Goal: Information Seeking & Learning: Learn about a topic

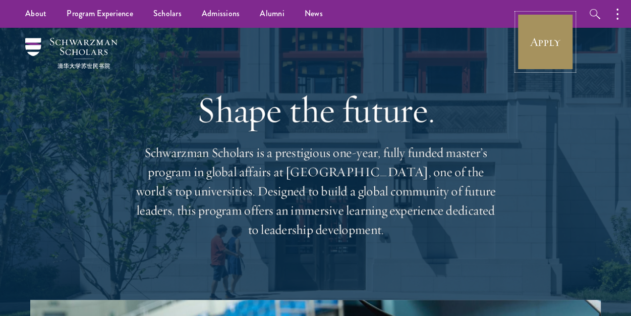
click at [535, 35] on link "Apply" at bounding box center [545, 42] width 57 height 57
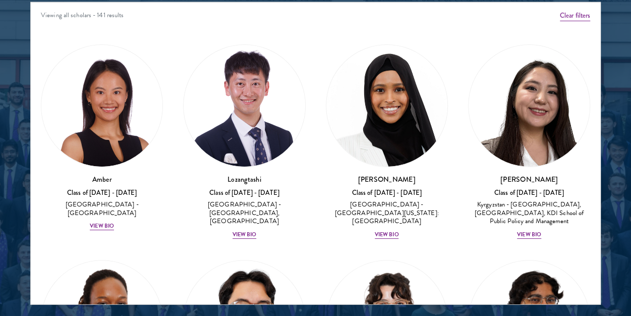
scroll to position [1341, 0]
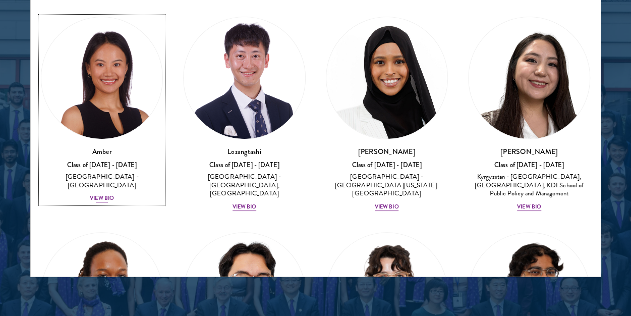
click at [101, 194] on div "View Bio" at bounding box center [102, 198] width 24 height 8
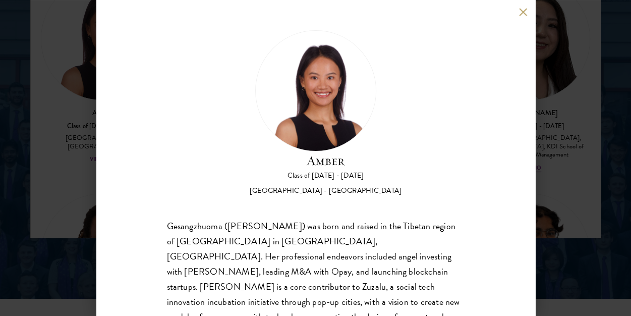
scroll to position [1382, 0]
click at [214, 230] on div "Gesangzhuoma ([PERSON_NAME]) was born and raised in the Tibetan region of [GEOG…" at bounding box center [316, 316] width 298 height 197
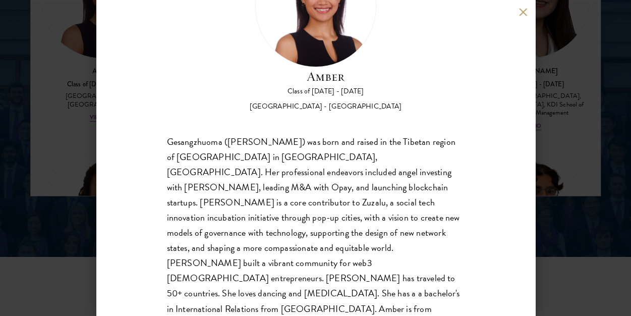
scroll to position [1442, 0]
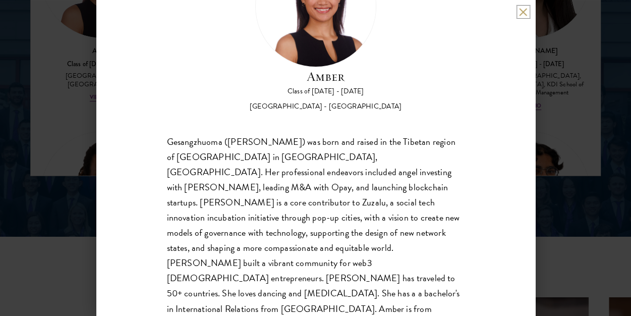
click at [520, 13] on button at bounding box center [523, 12] width 9 height 9
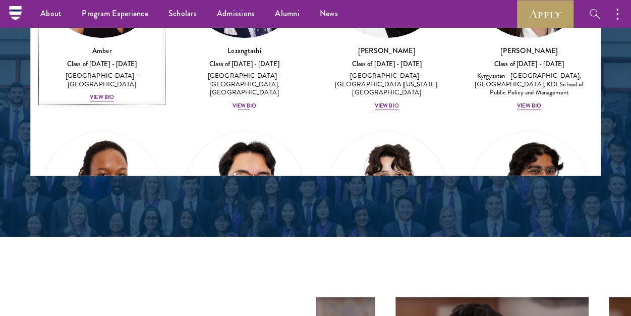
scroll to position [1357, 0]
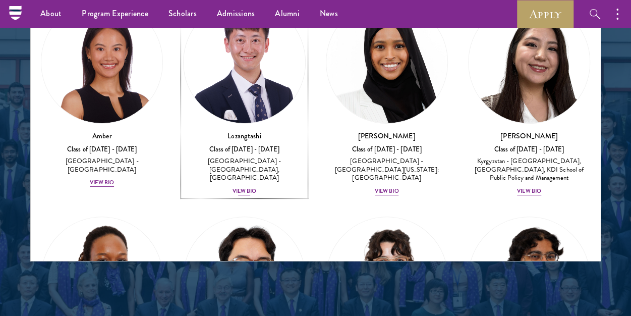
click at [242, 187] on div "View Bio" at bounding box center [245, 191] width 24 height 8
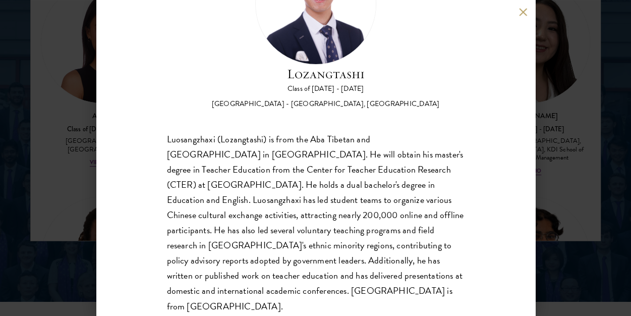
scroll to position [99, 0]
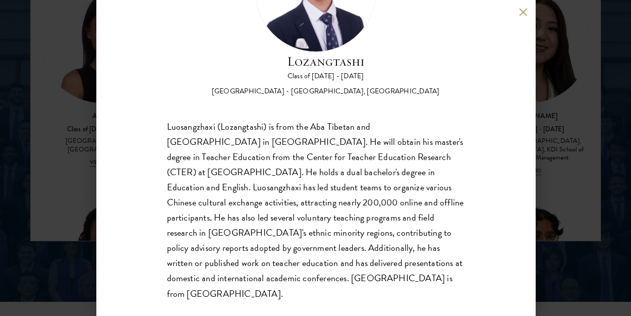
click at [525, 15] on button at bounding box center [523, 12] width 9 height 9
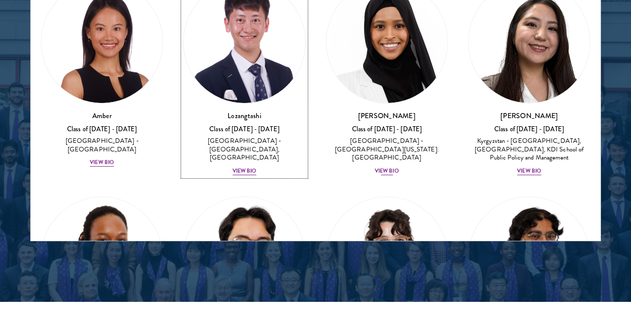
scroll to position [1357, 0]
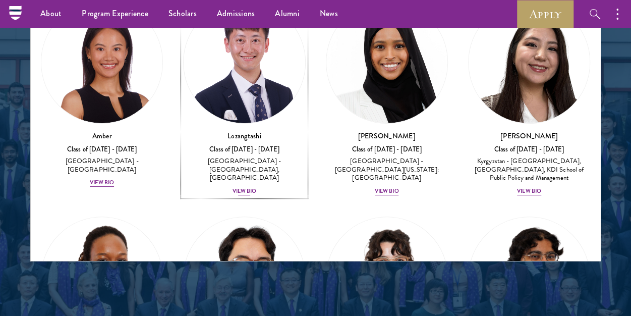
click at [241, 187] on div "View Bio" at bounding box center [245, 191] width 24 height 8
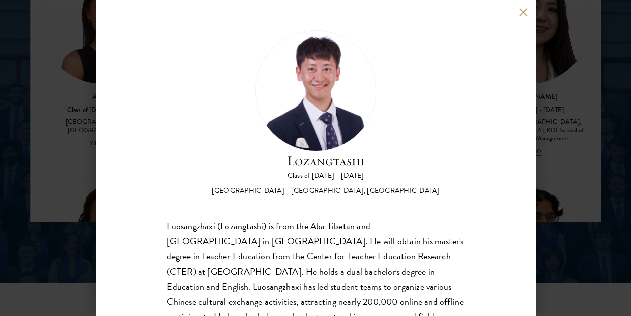
scroll to position [1397, 0]
click at [323, 190] on div "[GEOGRAPHIC_DATA] - [GEOGRAPHIC_DATA], [GEOGRAPHIC_DATA]" at bounding box center [326, 191] width 228 height 10
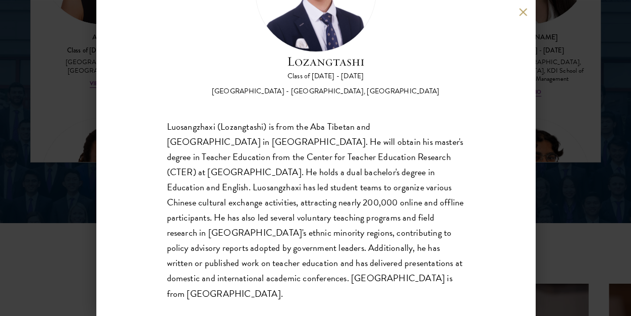
scroll to position [1458, 0]
click at [521, 13] on button at bounding box center [523, 12] width 9 height 9
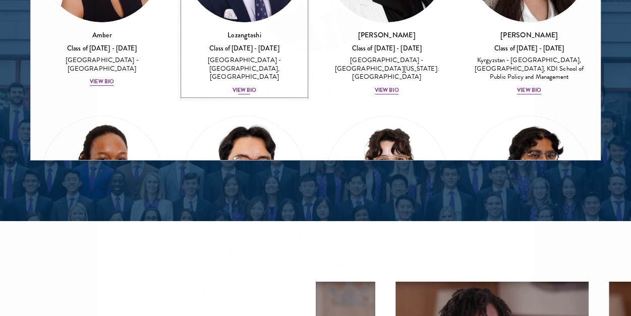
scroll to position [1357, 0]
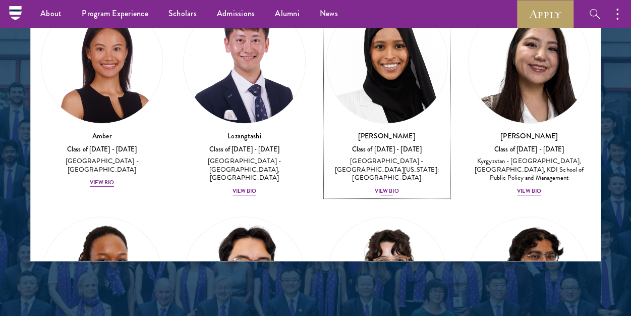
click at [380, 187] on div "View Bio" at bounding box center [387, 191] width 24 height 8
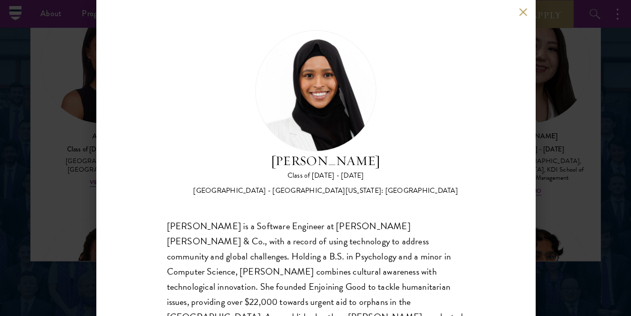
click at [415, 114] on div "[PERSON_NAME] Class of [DATE] - [DATE] [GEOGRAPHIC_DATA] - [GEOGRAPHIC_DATA][US…" at bounding box center [316, 112] width 298 height 165
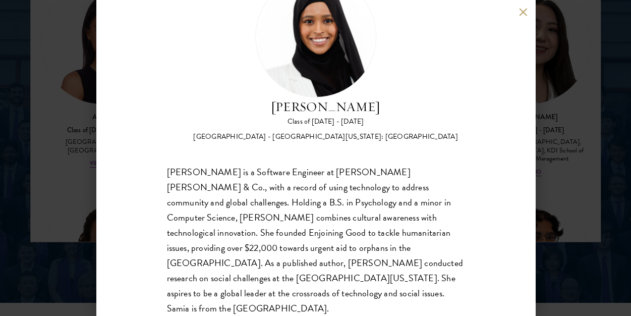
scroll to position [1377, 0]
click at [525, 13] on button at bounding box center [523, 12] width 9 height 9
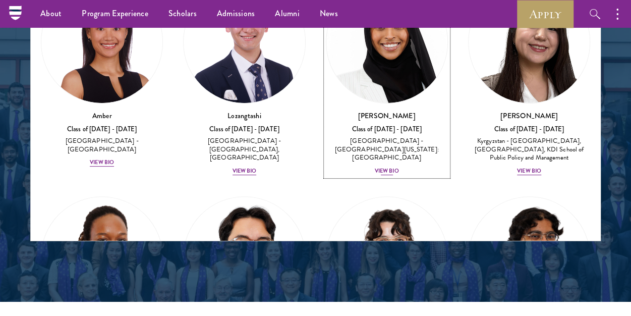
scroll to position [1357, 0]
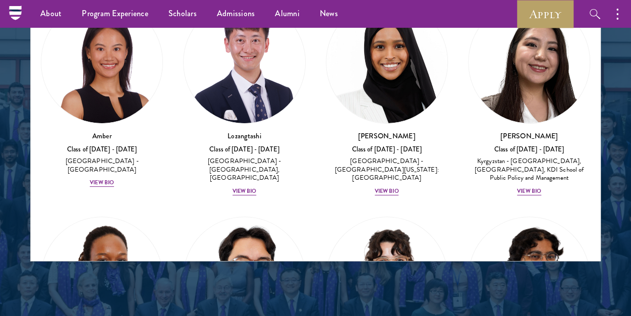
click at [527, 194] on div "Nurzada Abdivalieva Class of [DATE] - [DATE] [GEOGRAPHIC_DATA] - [GEOGRAPHIC_DA…" at bounding box center [529, 98] width 142 height 215
click at [524, 188] on div "View Bio" at bounding box center [529, 191] width 24 height 8
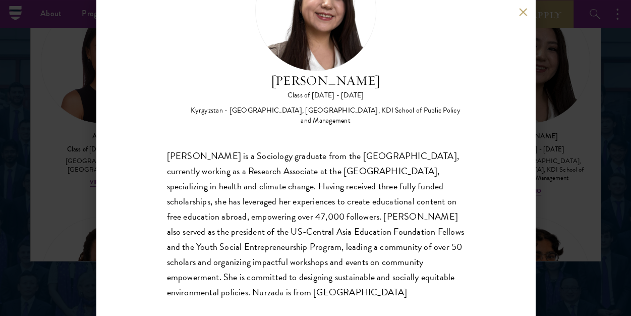
scroll to position [94, 0]
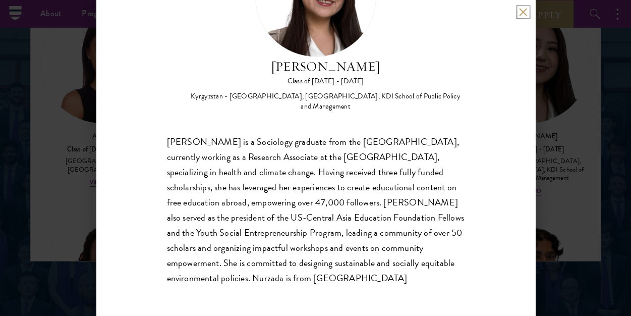
click at [522, 15] on button at bounding box center [523, 12] width 9 height 9
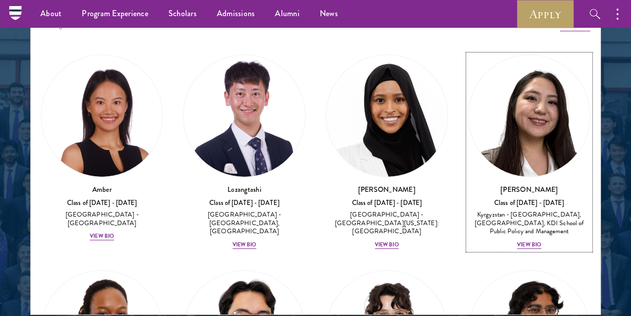
scroll to position [1300, 0]
